Goal: Task Accomplishment & Management: Use online tool/utility

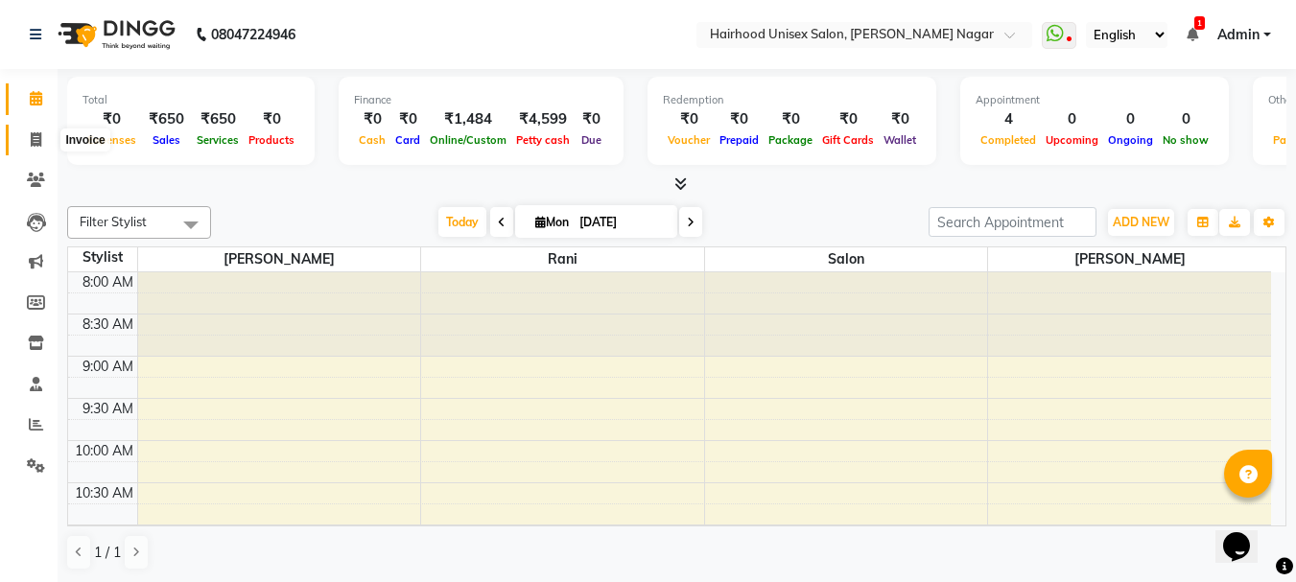
click at [35, 142] on icon at bounding box center [36, 139] width 11 height 14
select select "service"
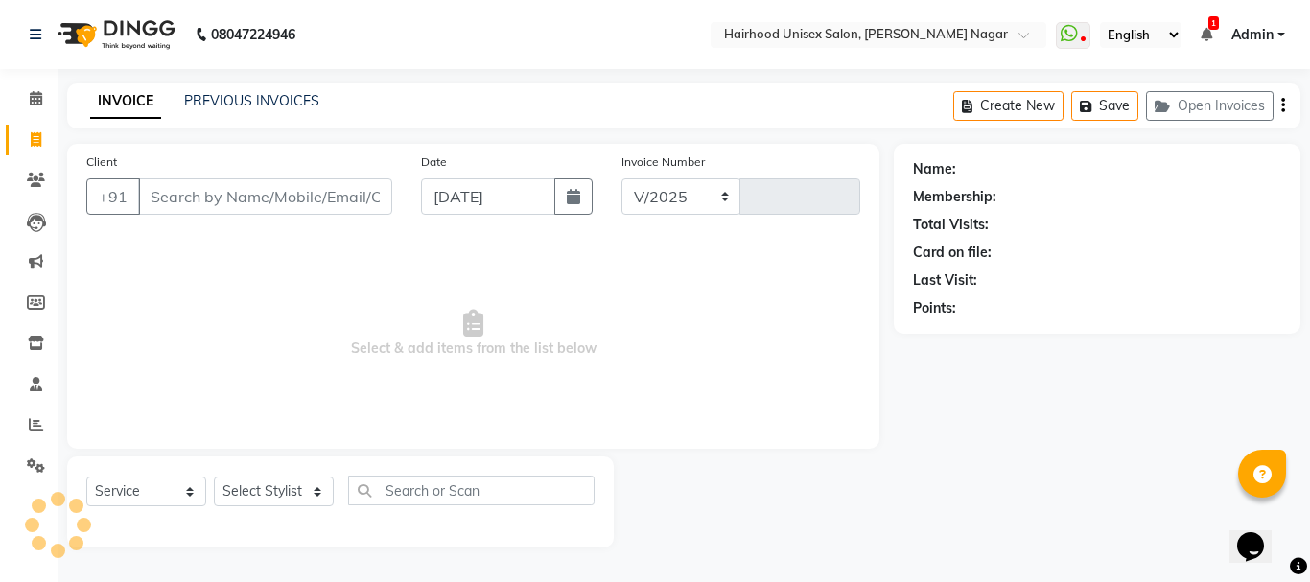
select select "754"
type input "0956"
click at [38, 98] on icon at bounding box center [36, 98] width 12 height 14
